Goal: Obtain resource: Download file/media

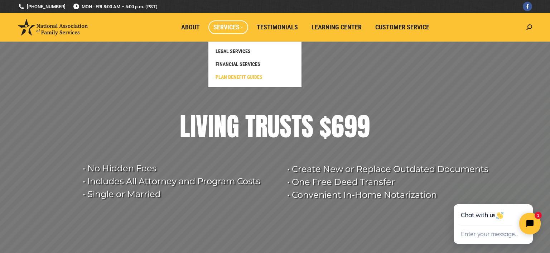
click at [243, 72] on link "PLAN BENEFIT GUIDES" at bounding box center [255, 77] width 86 height 13
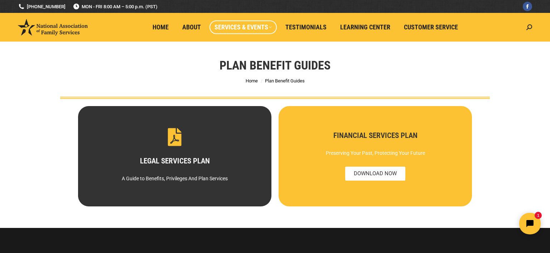
click at [378, 178] on span "DOWNLOAD NOW" at bounding box center [375, 174] width 60 height 14
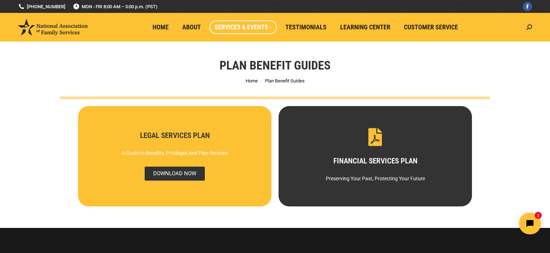
click at [186, 174] on span "DOWNLOAD NOW" at bounding box center [175, 174] width 60 height 14
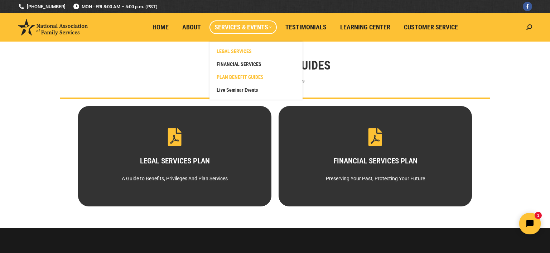
click at [243, 47] on link "LEGAL SERVICES" at bounding box center [256, 51] width 86 height 13
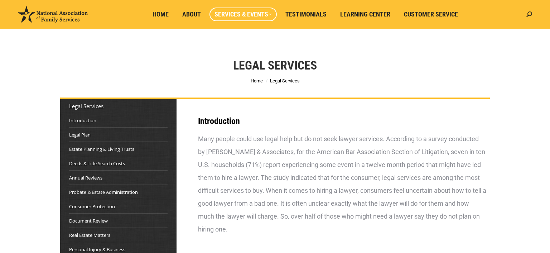
scroll to position [27, 0]
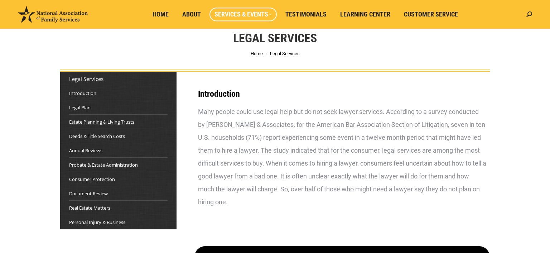
click at [122, 121] on link "Estate Planning & Living Trusts" at bounding box center [101, 121] width 65 height 7
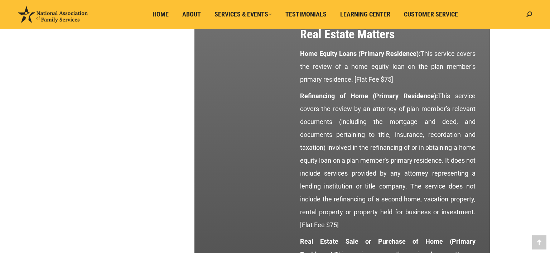
scroll to position [3155, 0]
